Goal: Task Accomplishment & Management: Manage account settings

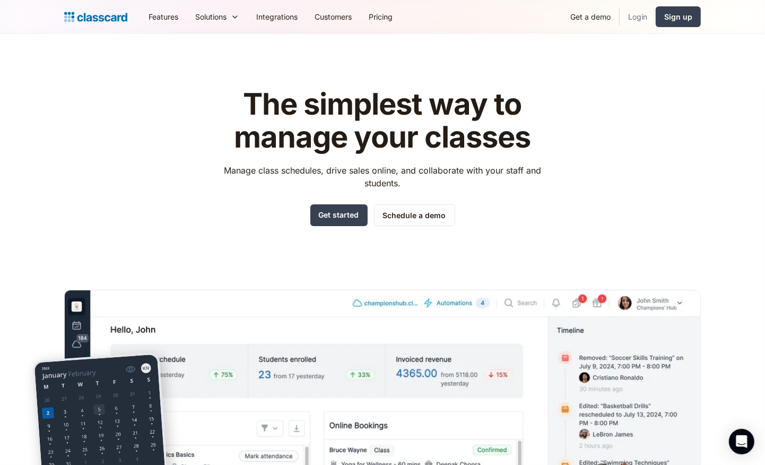
click at [637, 16] on link "Login" at bounding box center [637, 17] width 36 height 24
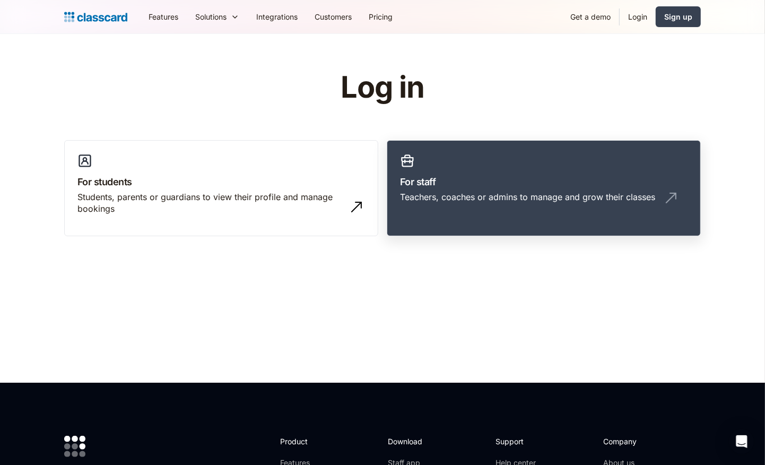
click at [555, 188] on link "For staff Teachers, coaches or admins to manage and grow their classes" at bounding box center [544, 188] width 314 height 97
